Goal: Find specific page/section: Find specific page/section

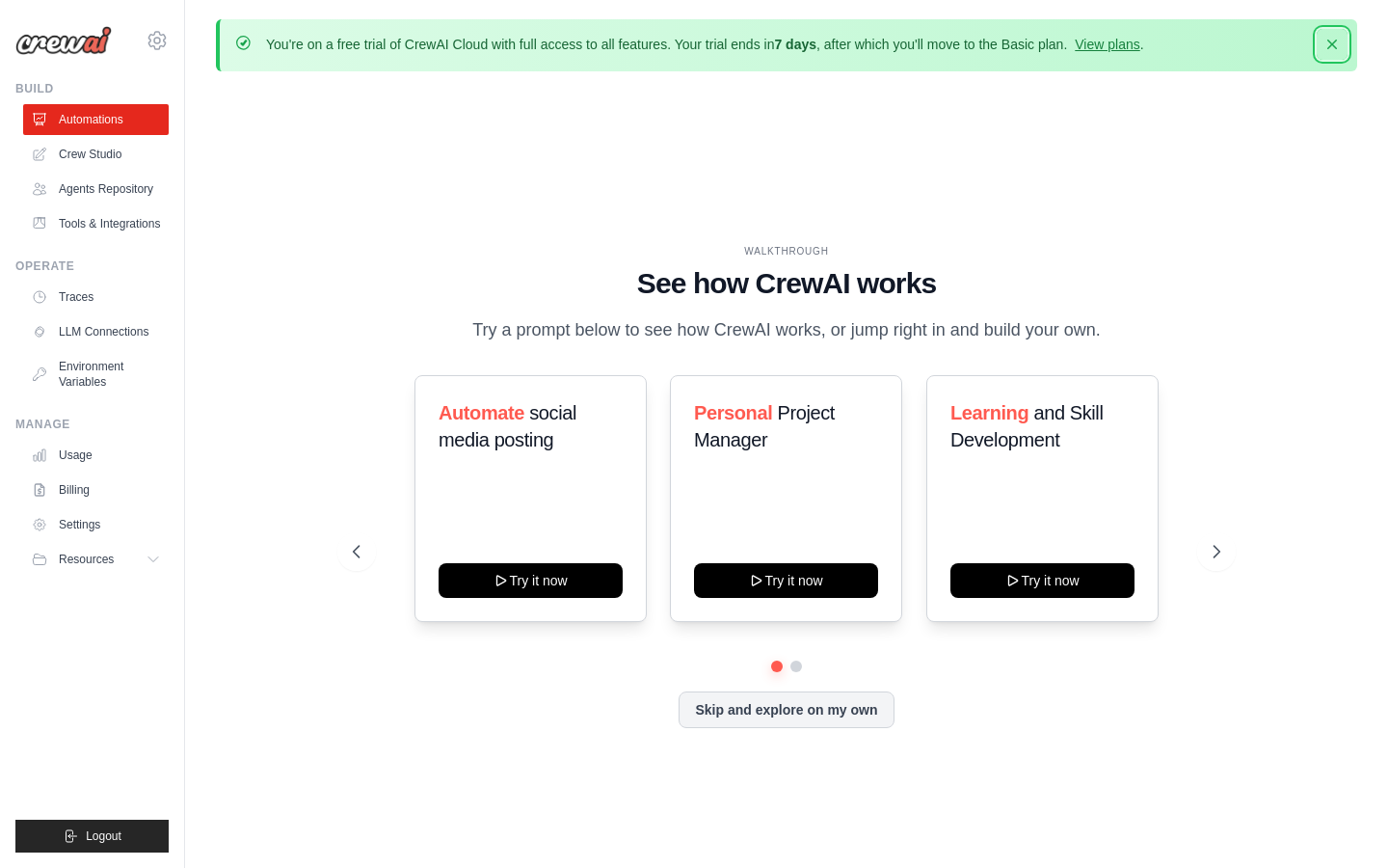
click at [1341, 46] on icon "button" at bounding box center [1333, 44] width 20 height 20
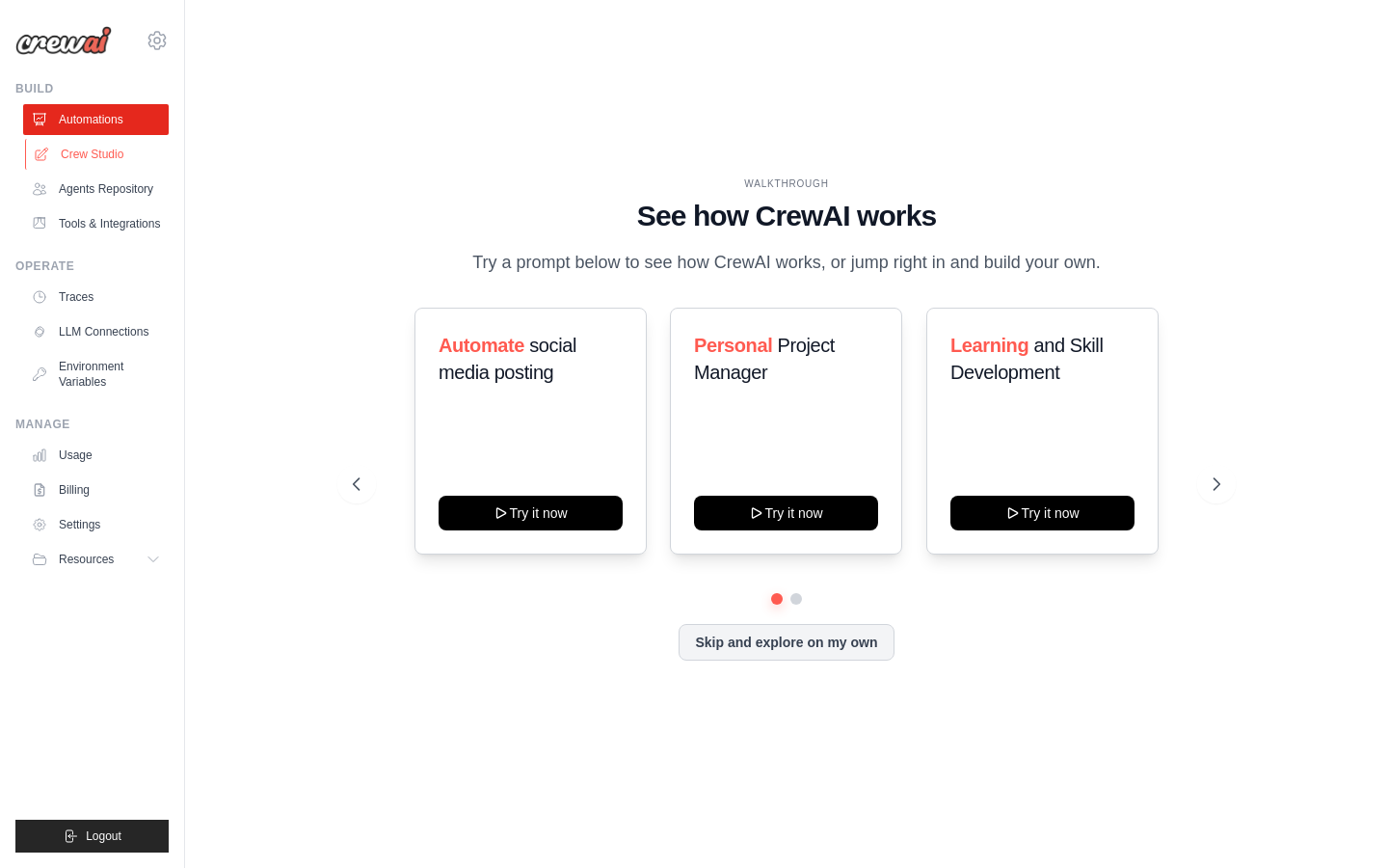
click at [93, 161] on link "Crew Studio" at bounding box center [98, 153] width 145 height 30
